Goal: Task Accomplishment & Management: Complete application form

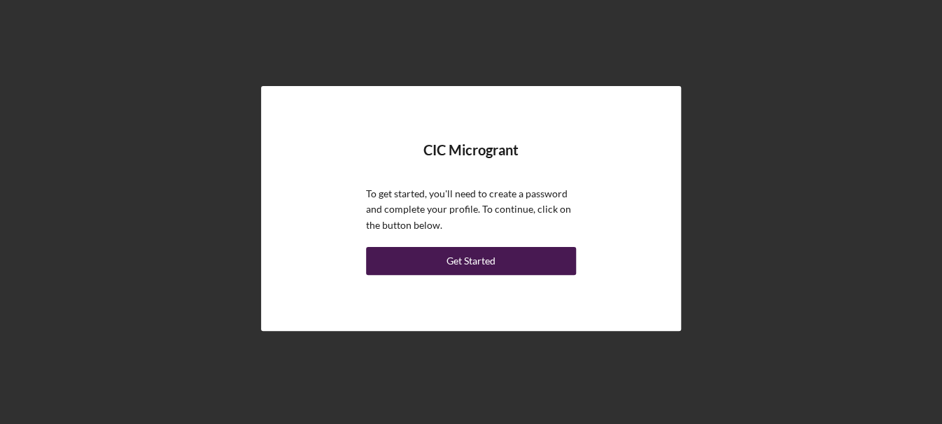
click at [477, 258] on div "Get Started" at bounding box center [470, 261] width 49 height 28
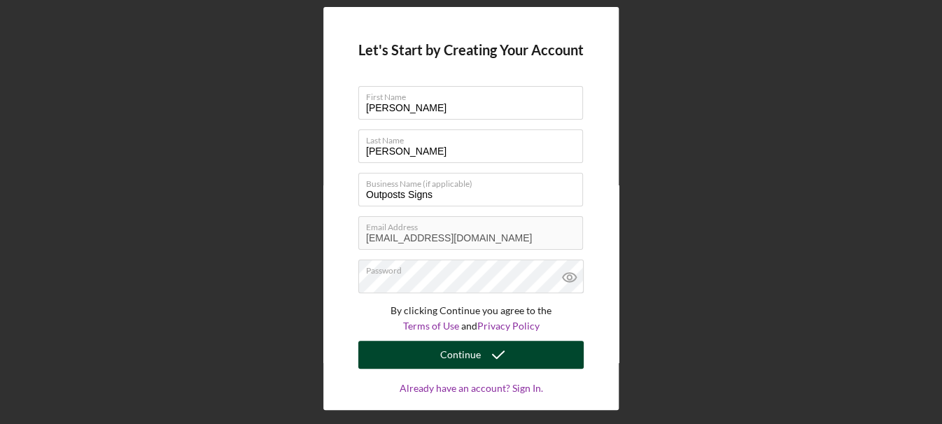
click at [481, 359] on icon "submit" at bounding box center [498, 354] width 35 height 35
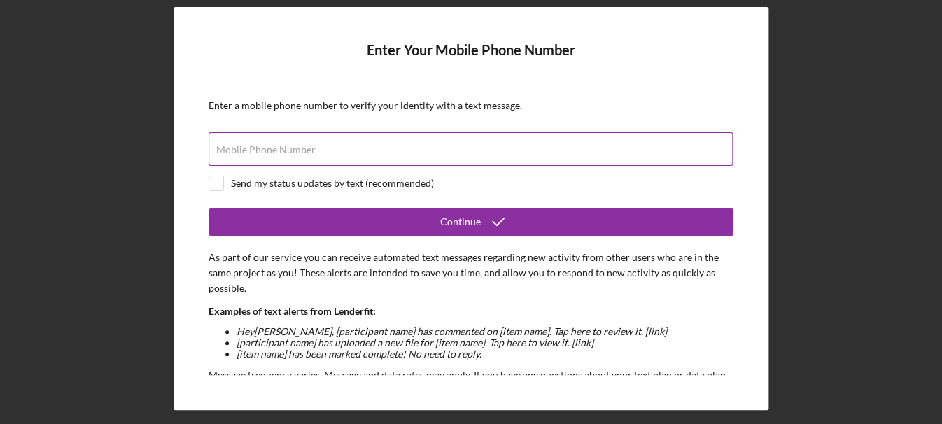
click at [261, 141] on div "Mobile Phone Number" at bounding box center [471, 149] width 525 height 35
type input "[PHONE_NUMBER]"
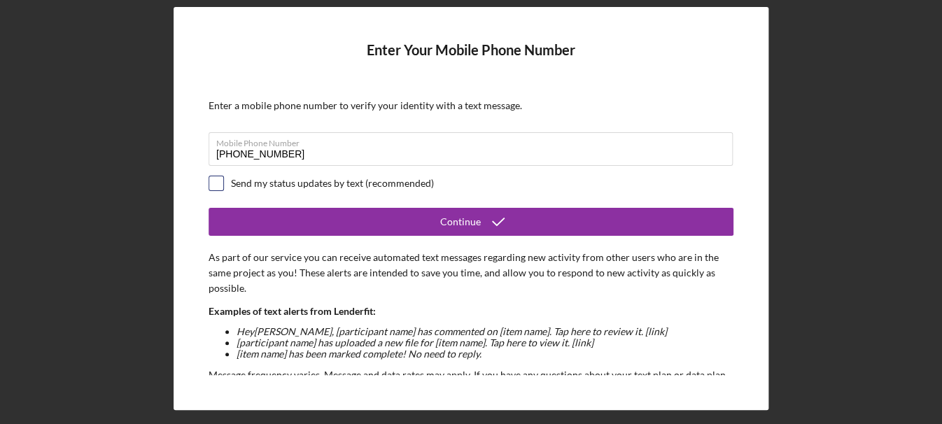
click at [218, 185] on input "checkbox" at bounding box center [216, 183] width 14 height 14
checkbox input "true"
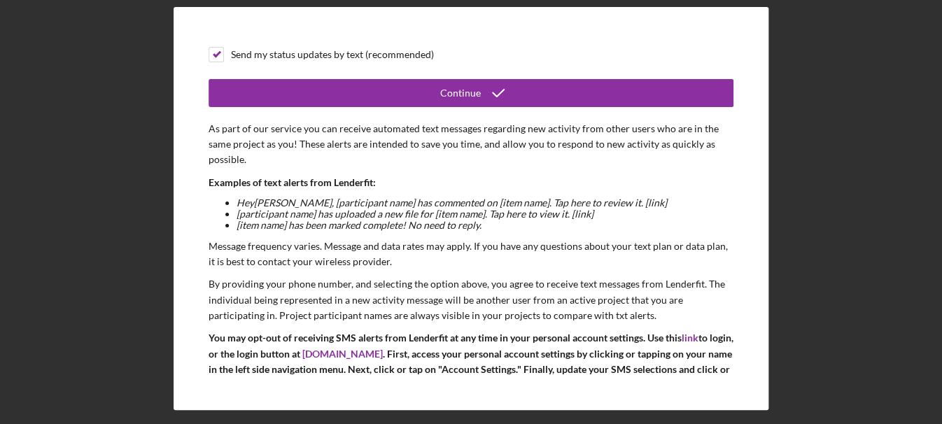
scroll to position [106, 0]
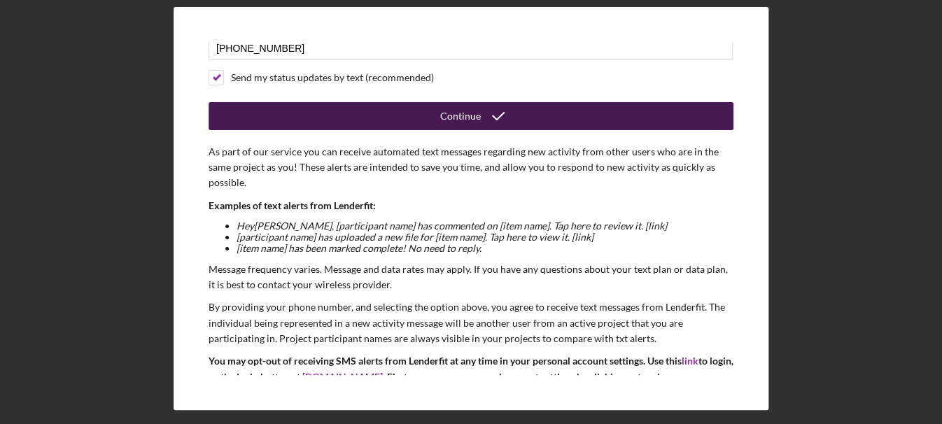
click at [528, 128] on button "Continue" at bounding box center [471, 116] width 525 height 28
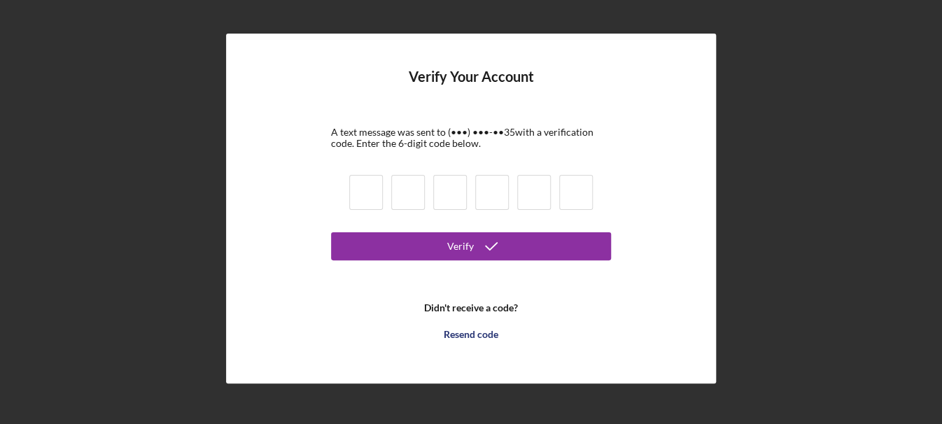
click at [365, 179] on input at bounding box center [366, 192] width 34 height 35
paste input "3"
type input "3"
type input "5"
type input "3"
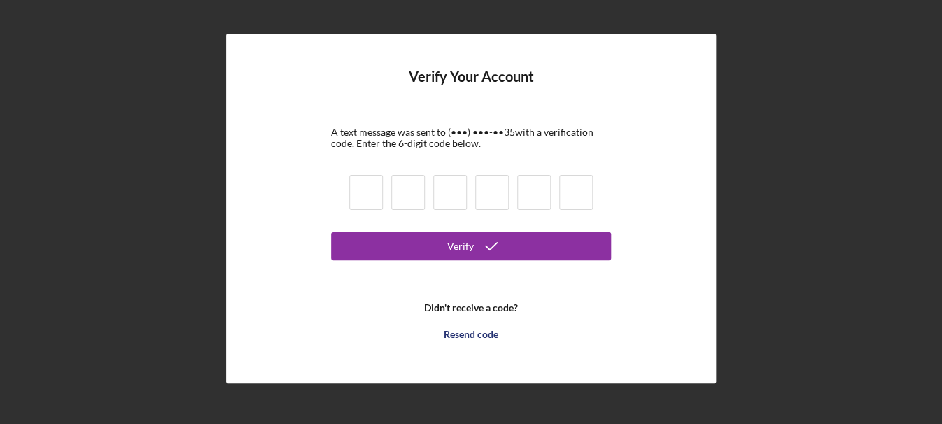
type input "6"
type input "8"
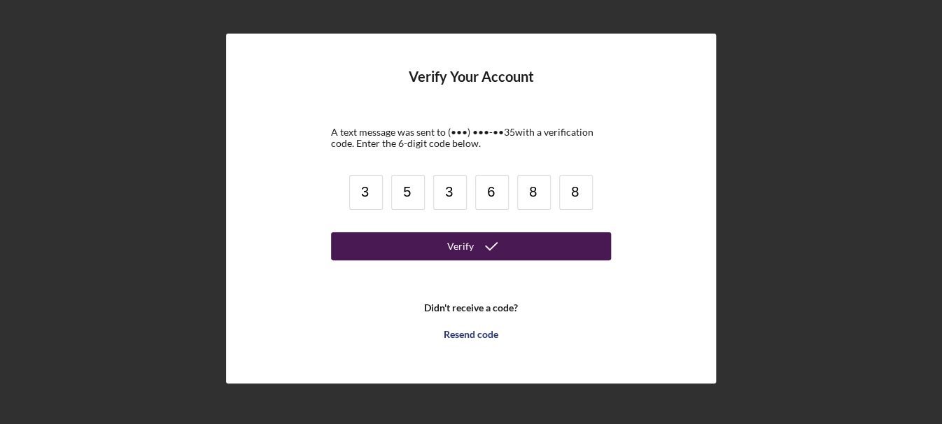
click at [509, 244] on button "Verify" at bounding box center [471, 246] width 280 height 28
